Goal: Ask a question

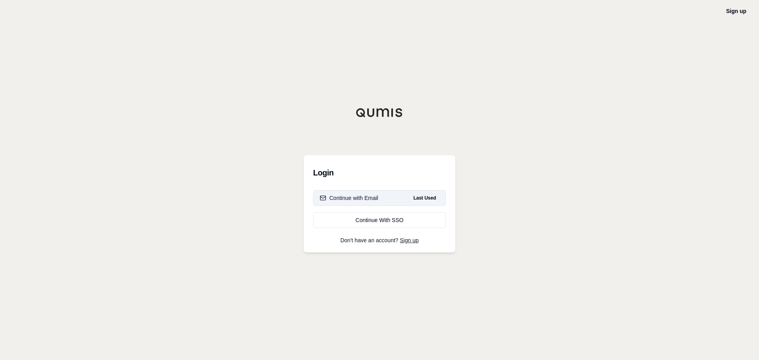
click at [365, 198] on div "Continue with Email" at bounding box center [349, 198] width 59 height 8
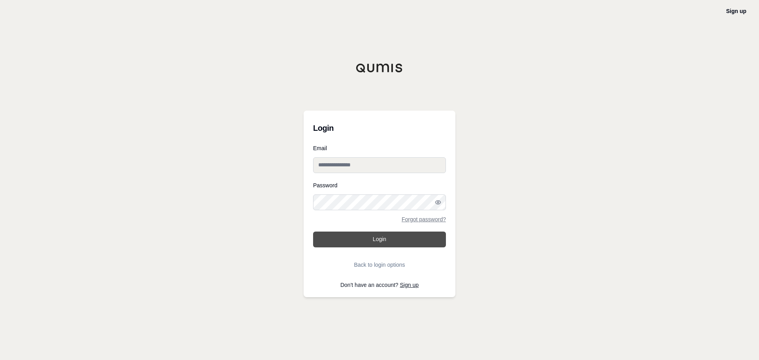
click at [359, 236] on button "Login" at bounding box center [379, 240] width 133 height 16
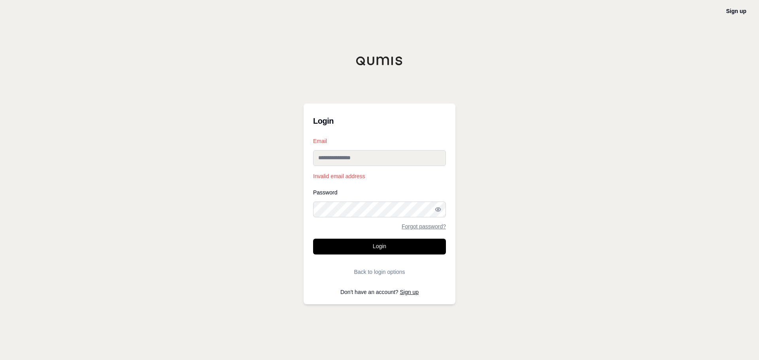
click at [354, 159] on input "Email" at bounding box center [379, 158] width 133 height 16
type input "**********"
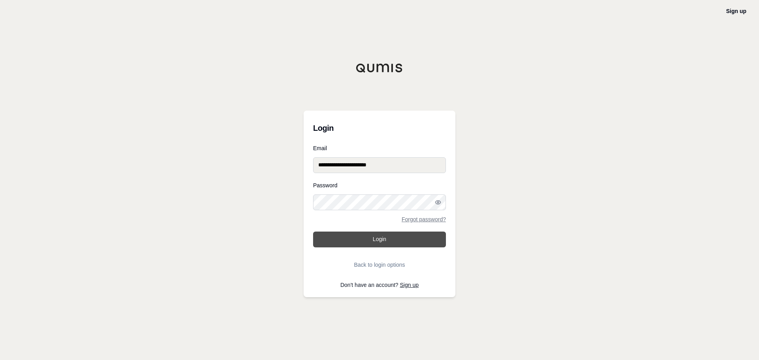
click at [376, 238] on button "Login" at bounding box center [379, 240] width 133 height 16
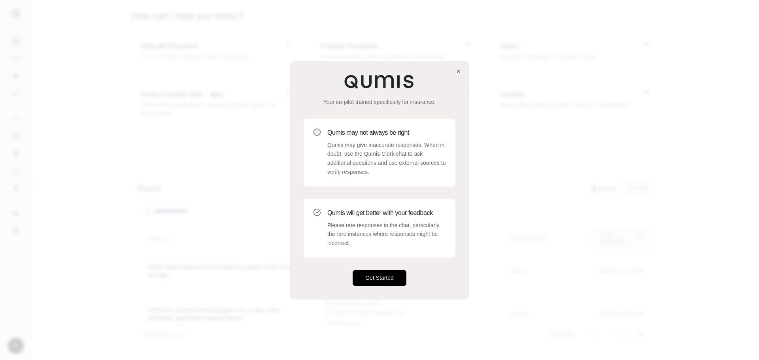
click at [380, 279] on button "Get Started" at bounding box center [380, 278] width 54 height 16
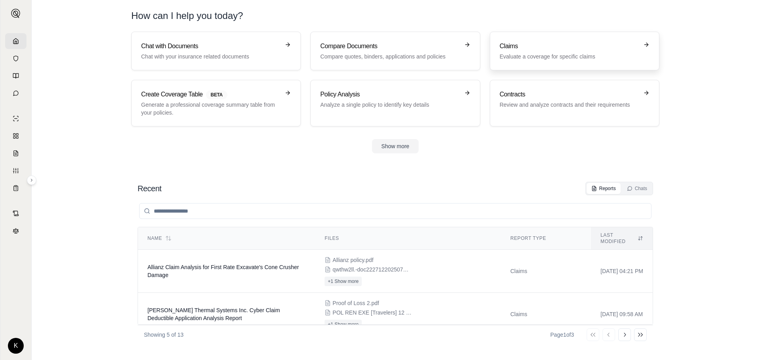
click at [515, 46] on h3 "Claims" at bounding box center [569, 46] width 139 height 9
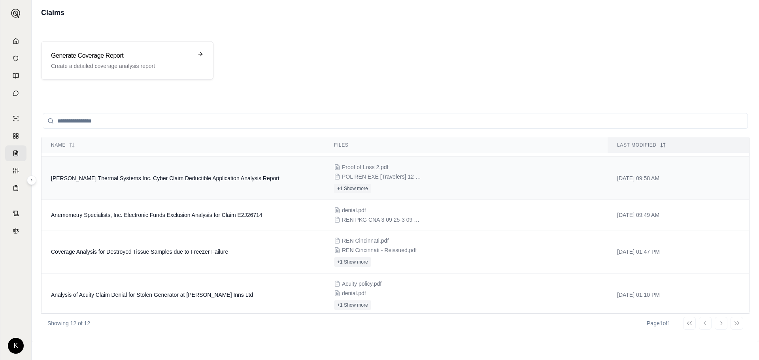
scroll to position [79, 0]
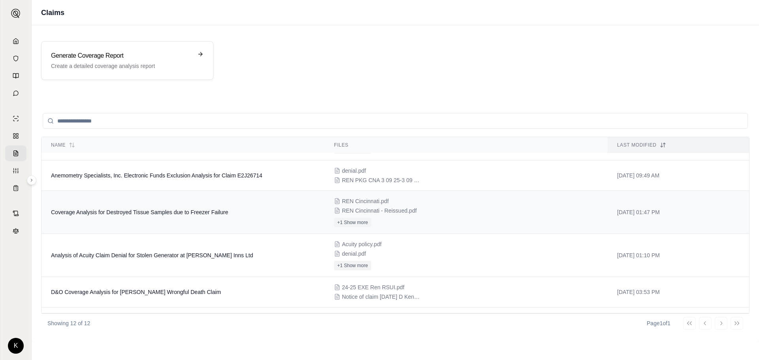
click at [206, 217] on td "Coverage Analysis for Destroyed Tissue Samples due to Freezer Failure" at bounding box center [183, 212] width 283 height 43
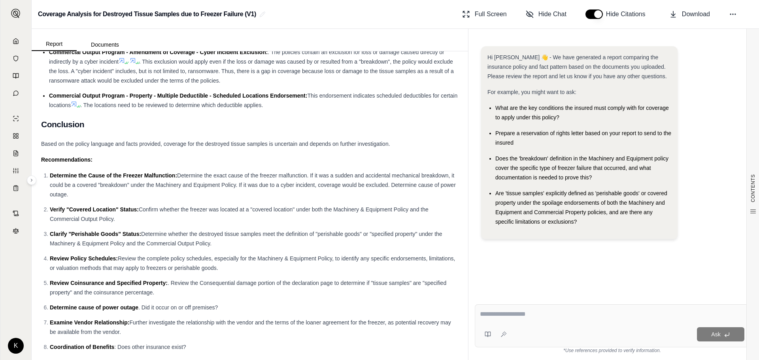
scroll to position [909, 0]
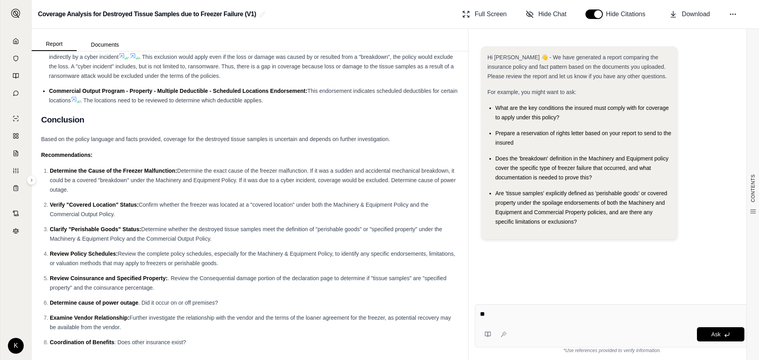
type textarea "*"
type textarea "**********"
click at [718, 338] on button "Ask" at bounding box center [720, 334] width 47 height 14
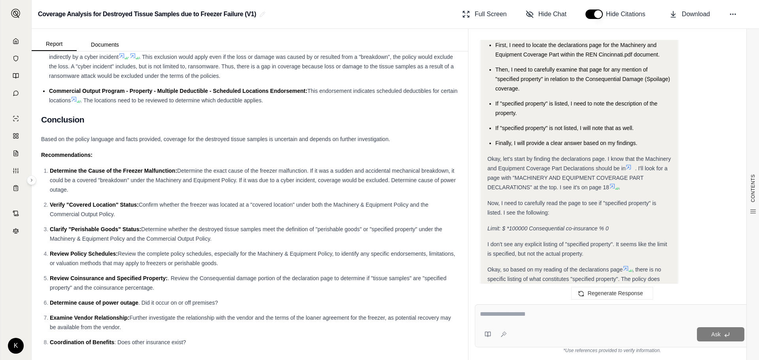
scroll to position [341, 0]
